Goal: Task Accomplishment & Management: Complete application form

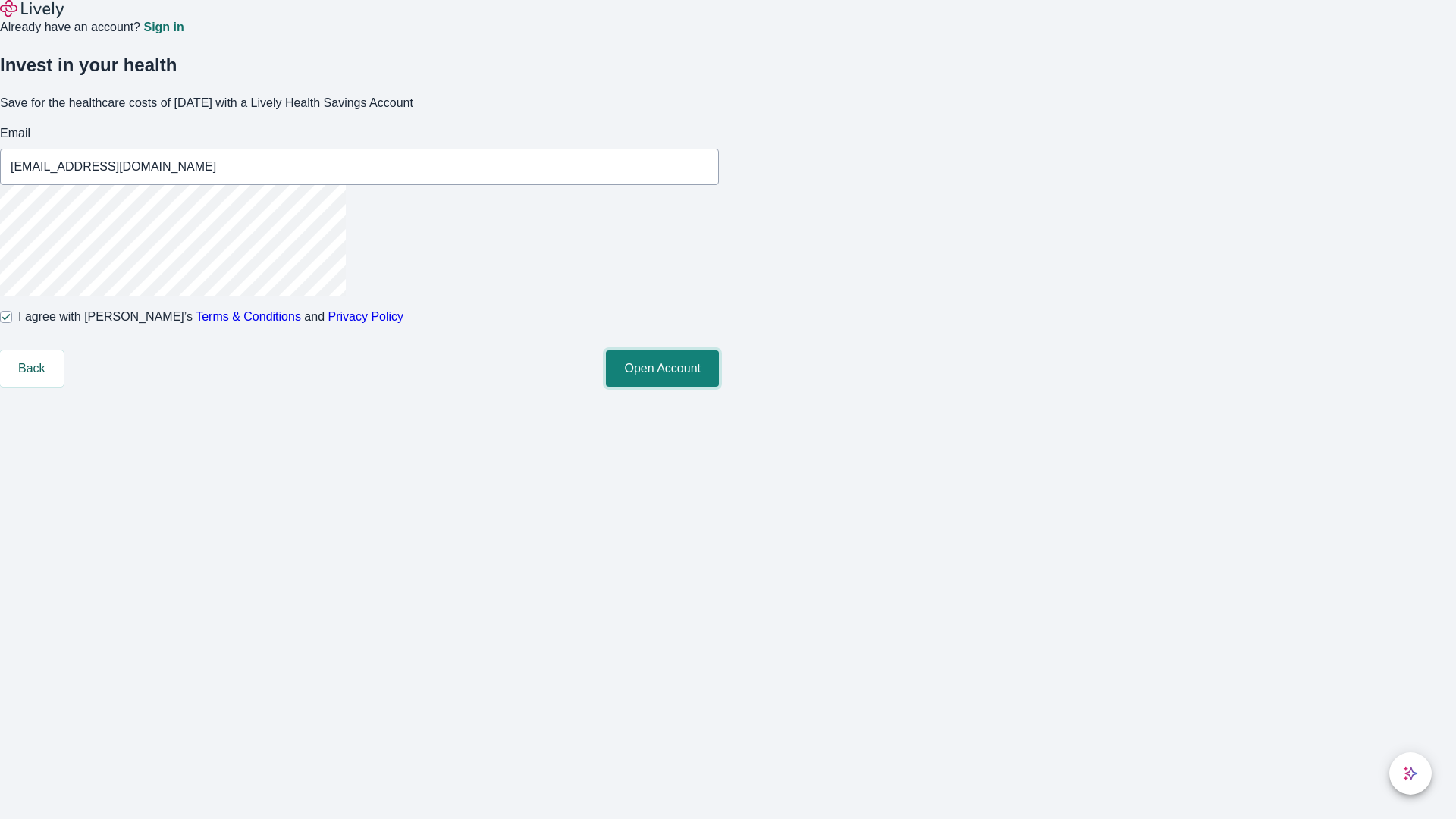
click at [719, 387] on button "Open Account" at bounding box center [663, 368] width 113 height 37
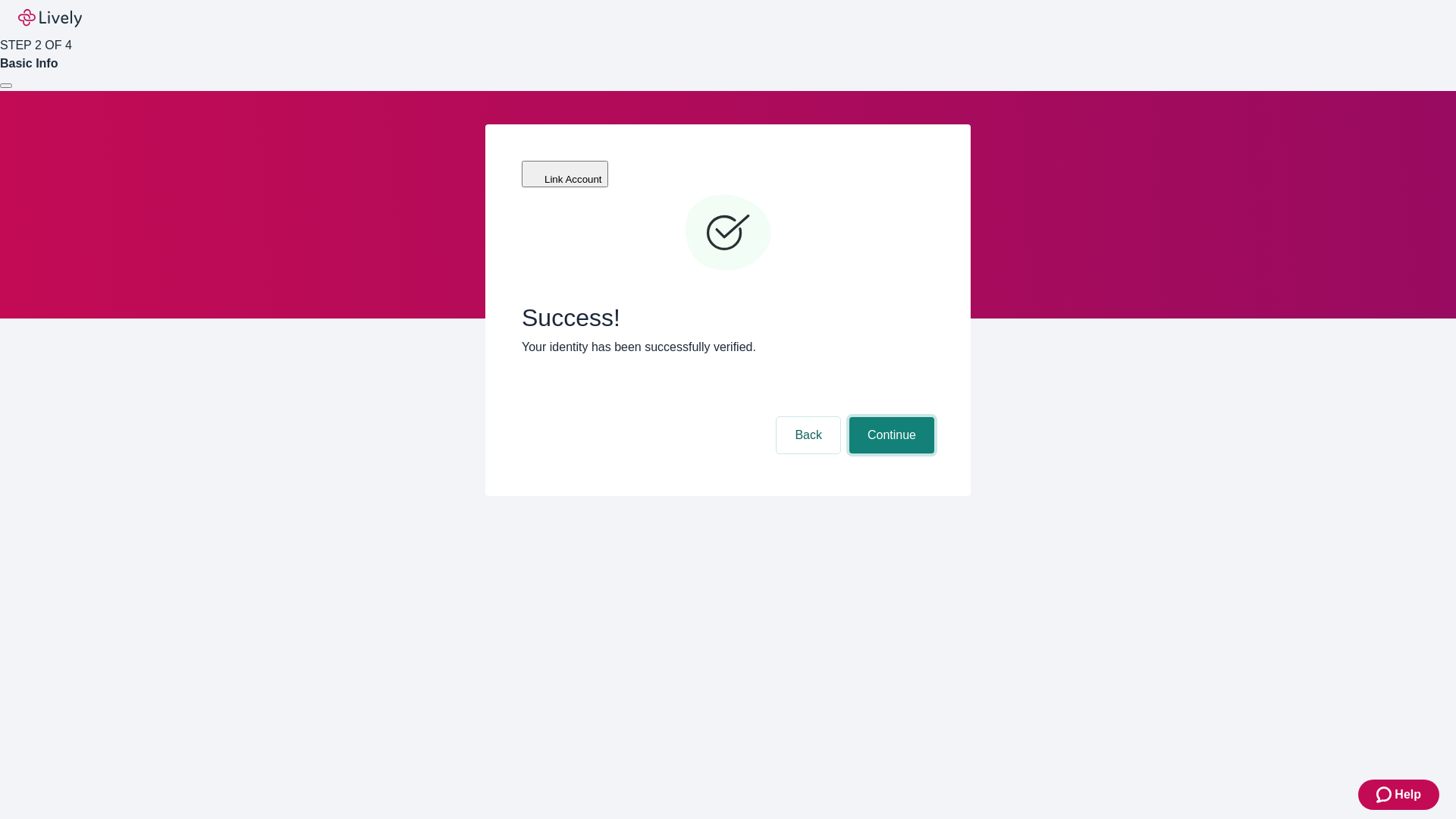
click at [890, 416] on button "Continue" at bounding box center [892, 434] width 85 height 37
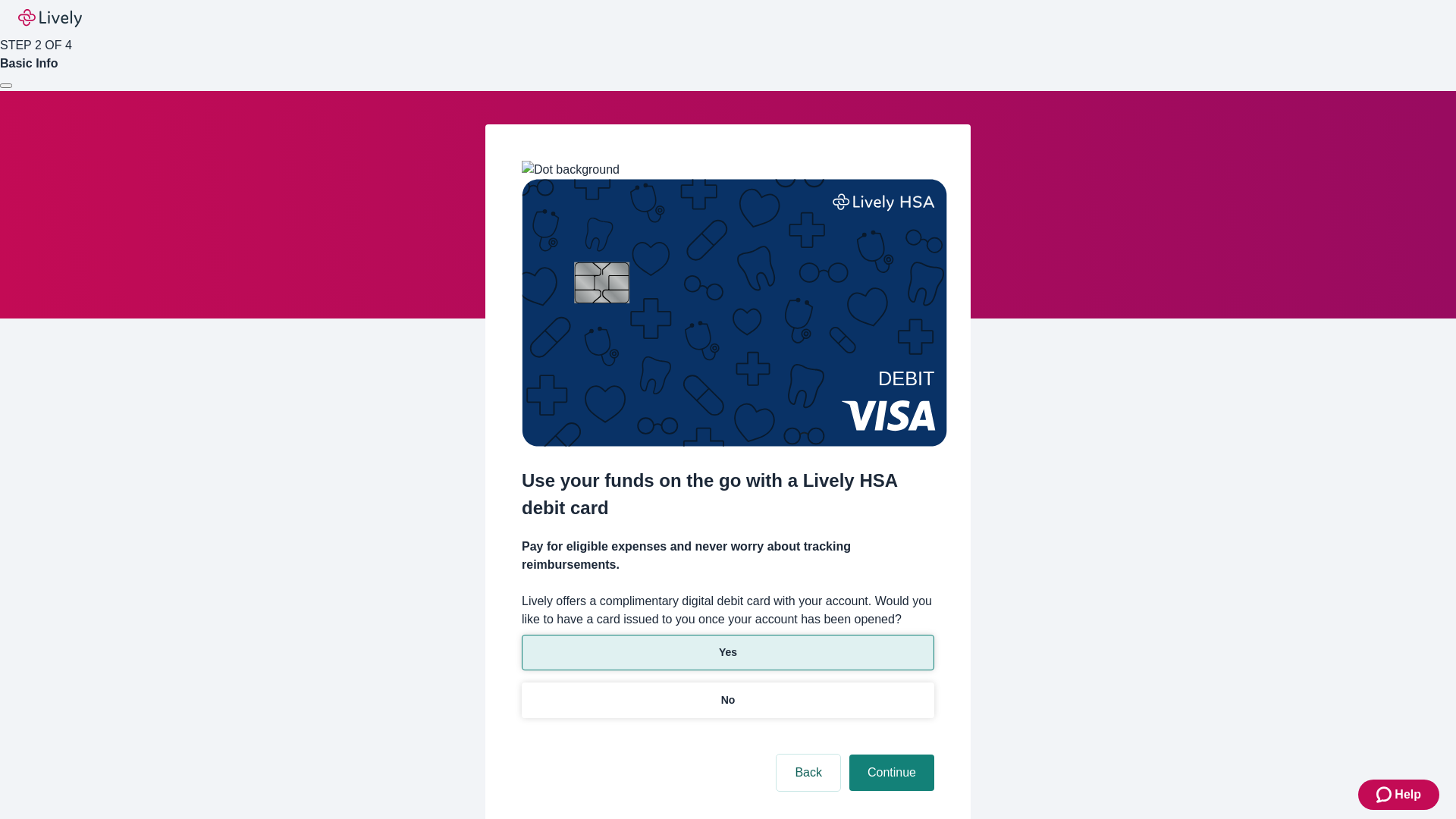
click at [727, 644] on p "Yes" at bounding box center [728, 652] width 18 height 16
click at [890, 755] on button "Continue" at bounding box center [892, 772] width 85 height 37
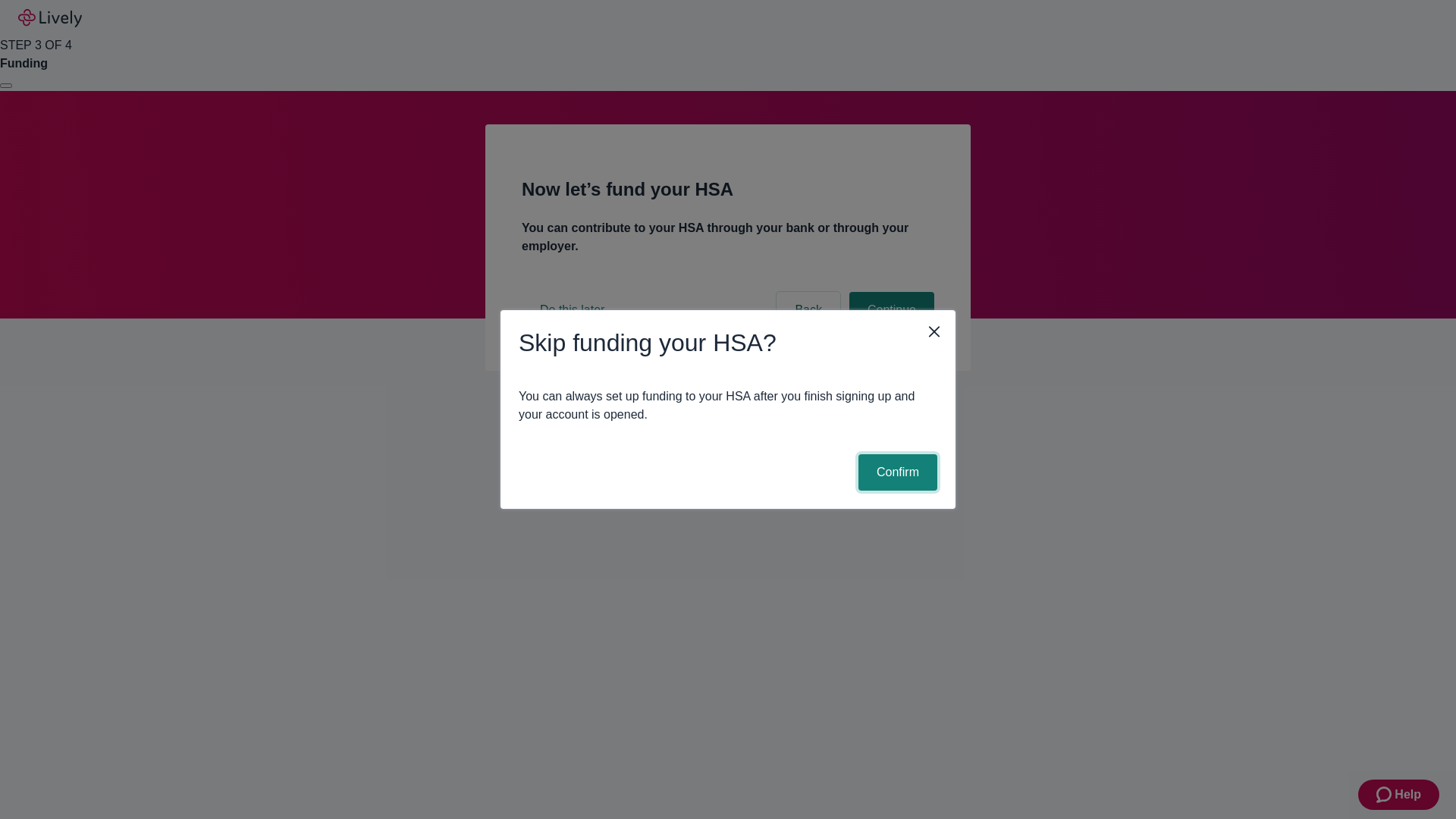
click at [896, 472] on button "Confirm" at bounding box center [898, 472] width 79 height 37
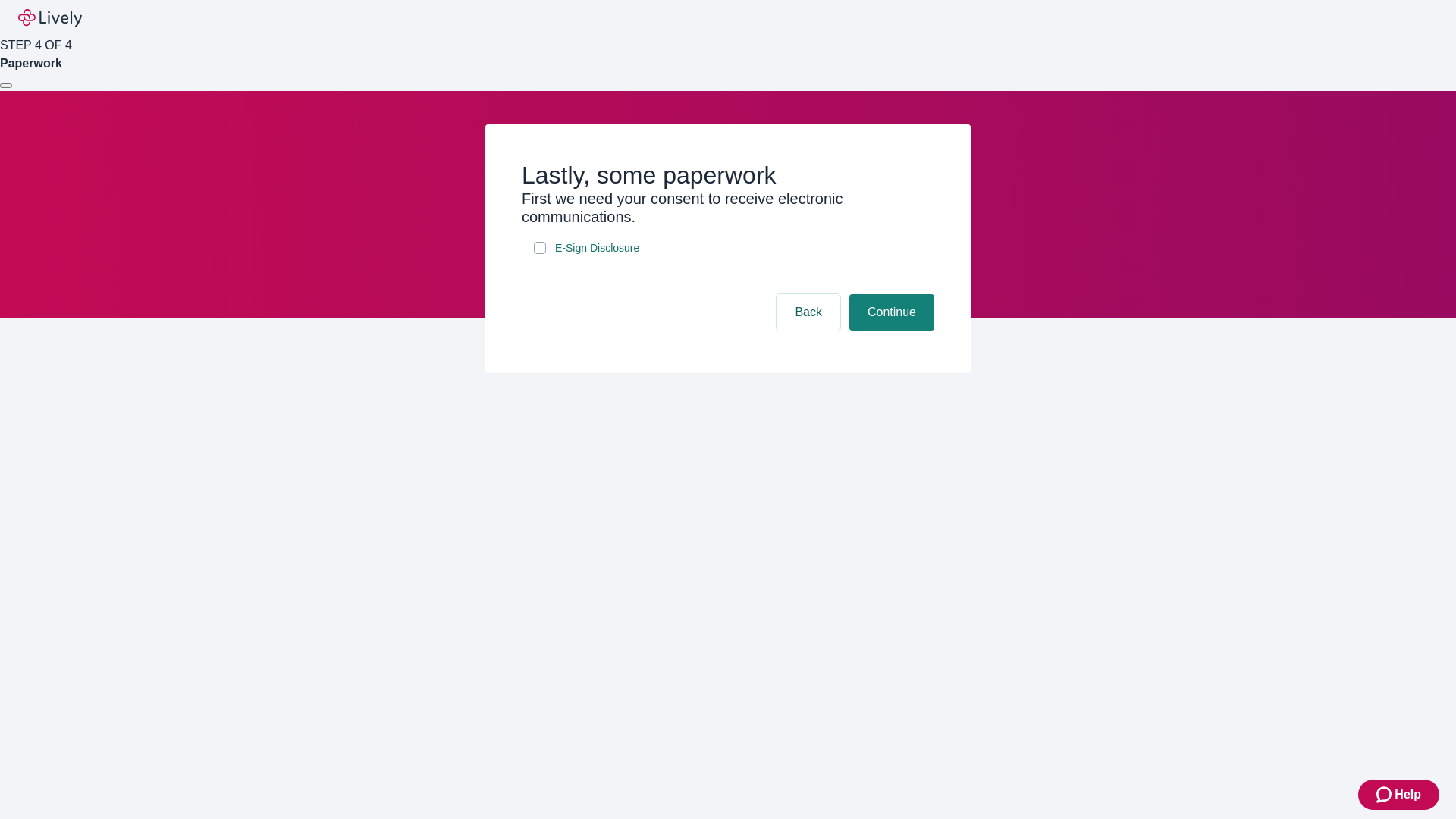
click at [540, 254] on input "E-Sign Disclosure" at bounding box center [540, 248] width 12 height 12
checkbox input "true"
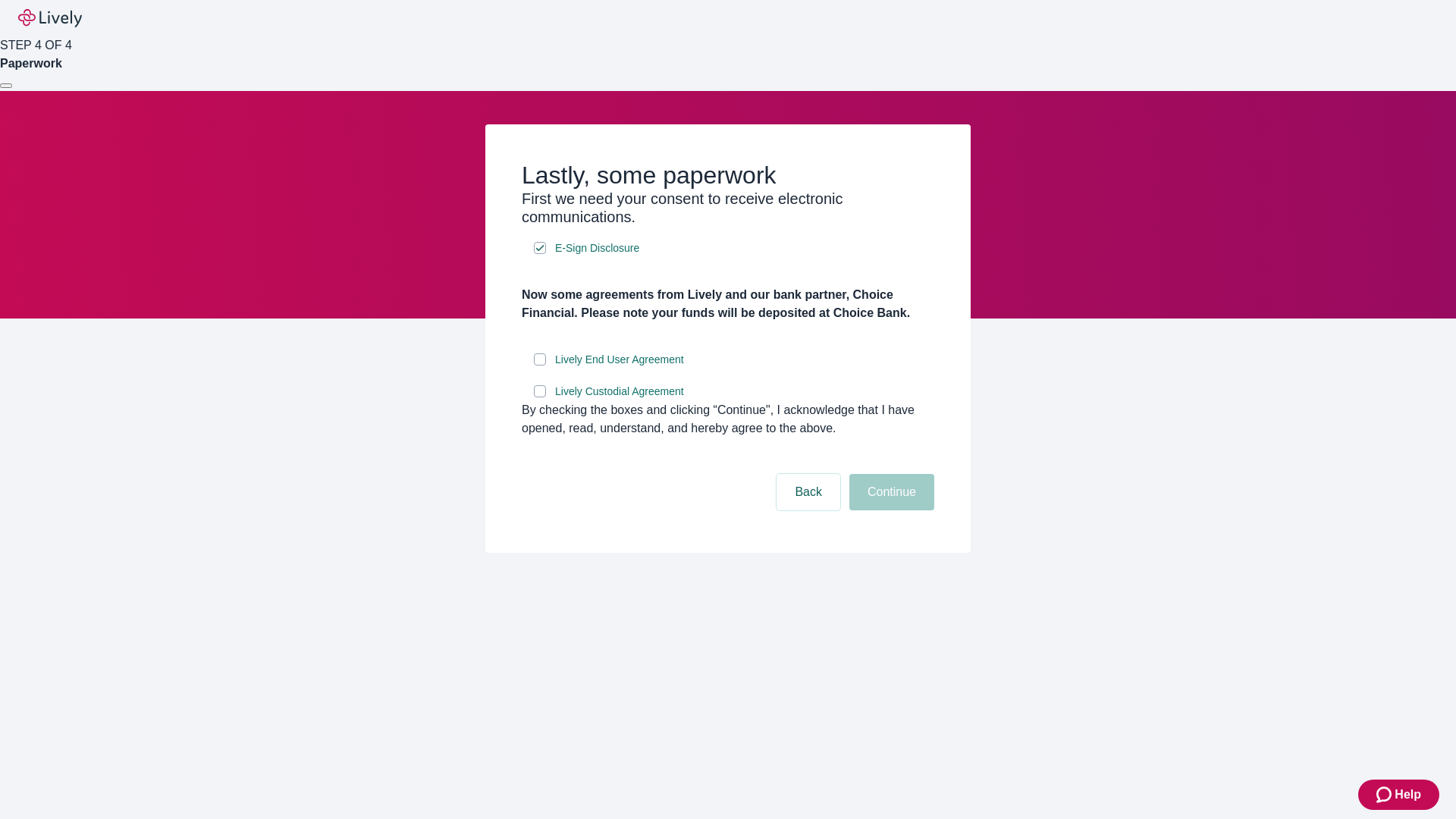
click at [540, 365] on input "Lively End User Agreement" at bounding box center [540, 359] width 12 height 12
checkbox input "true"
click at [540, 398] on input "Lively Custodial Agreement" at bounding box center [540, 391] width 12 height 12
checkbox input "true"
click at [890, 510] on button "Continue" at bounding box center [892, 492] width 85 height 37
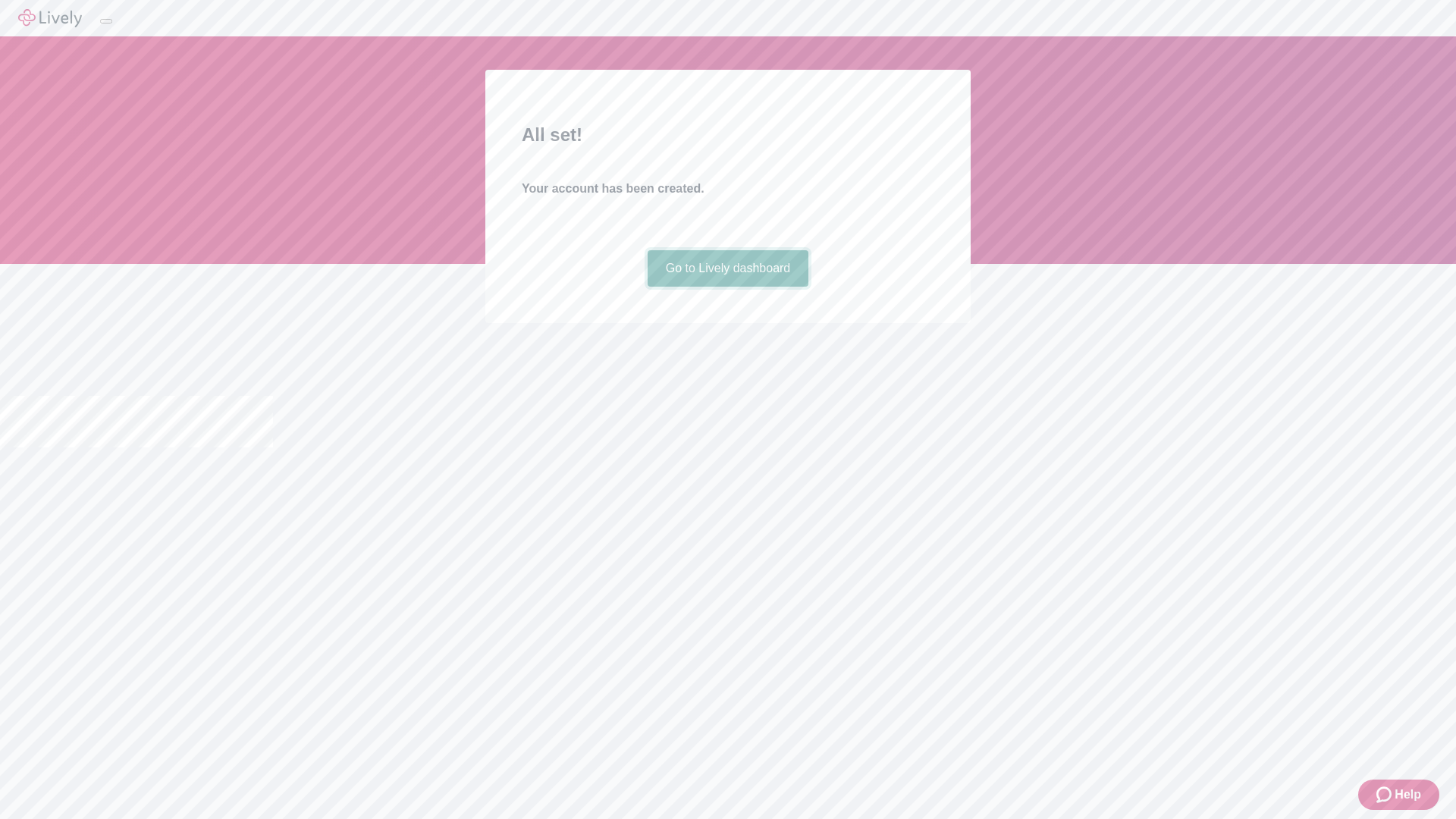
click at [727, 287] on link "Go to Lively dashboard" at bounding box center [728, 268] width 162 height 37
